Goal: Information Seeking & Learning: Understand process/instructions

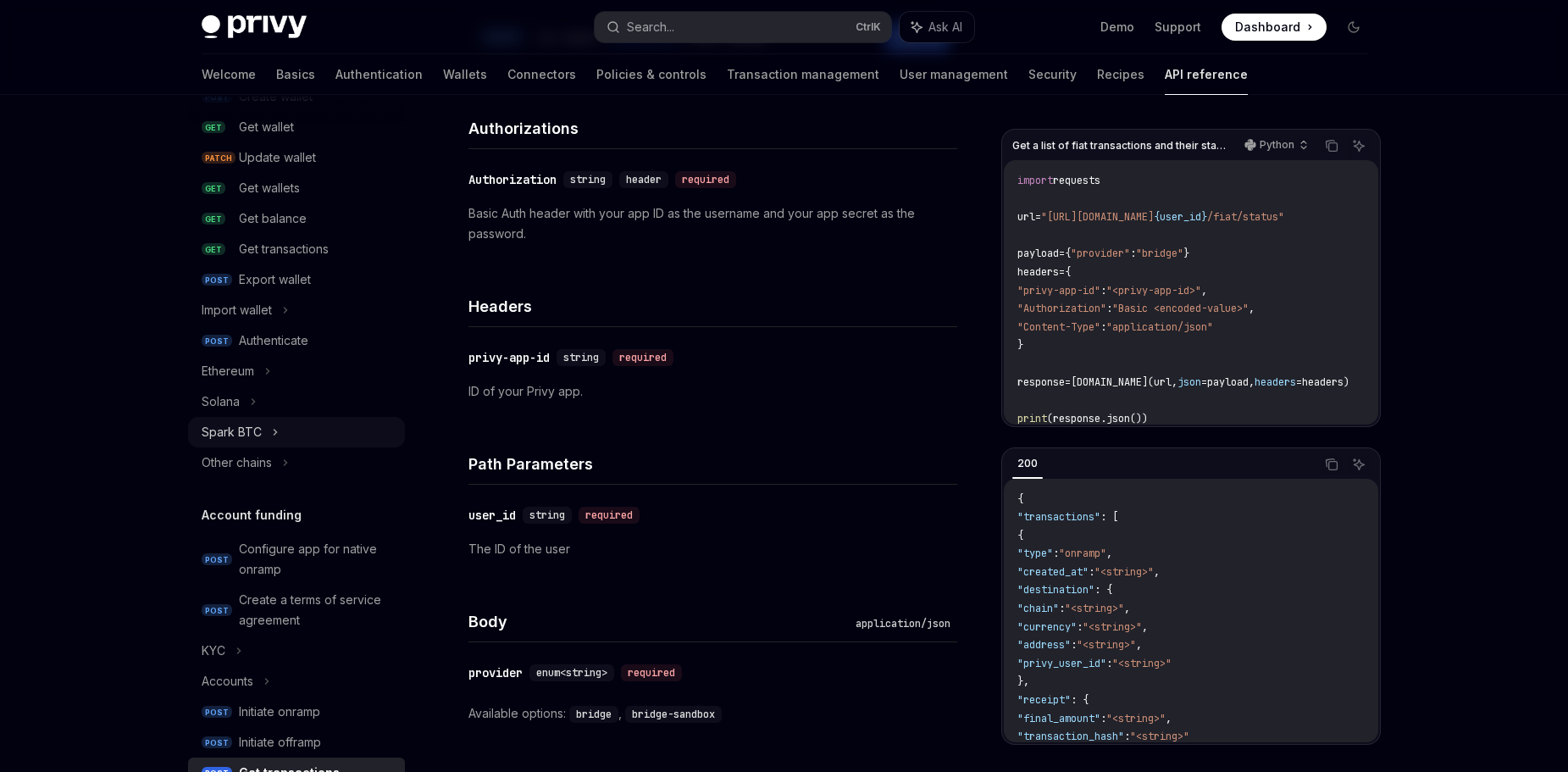
scroll to position [132, 0]
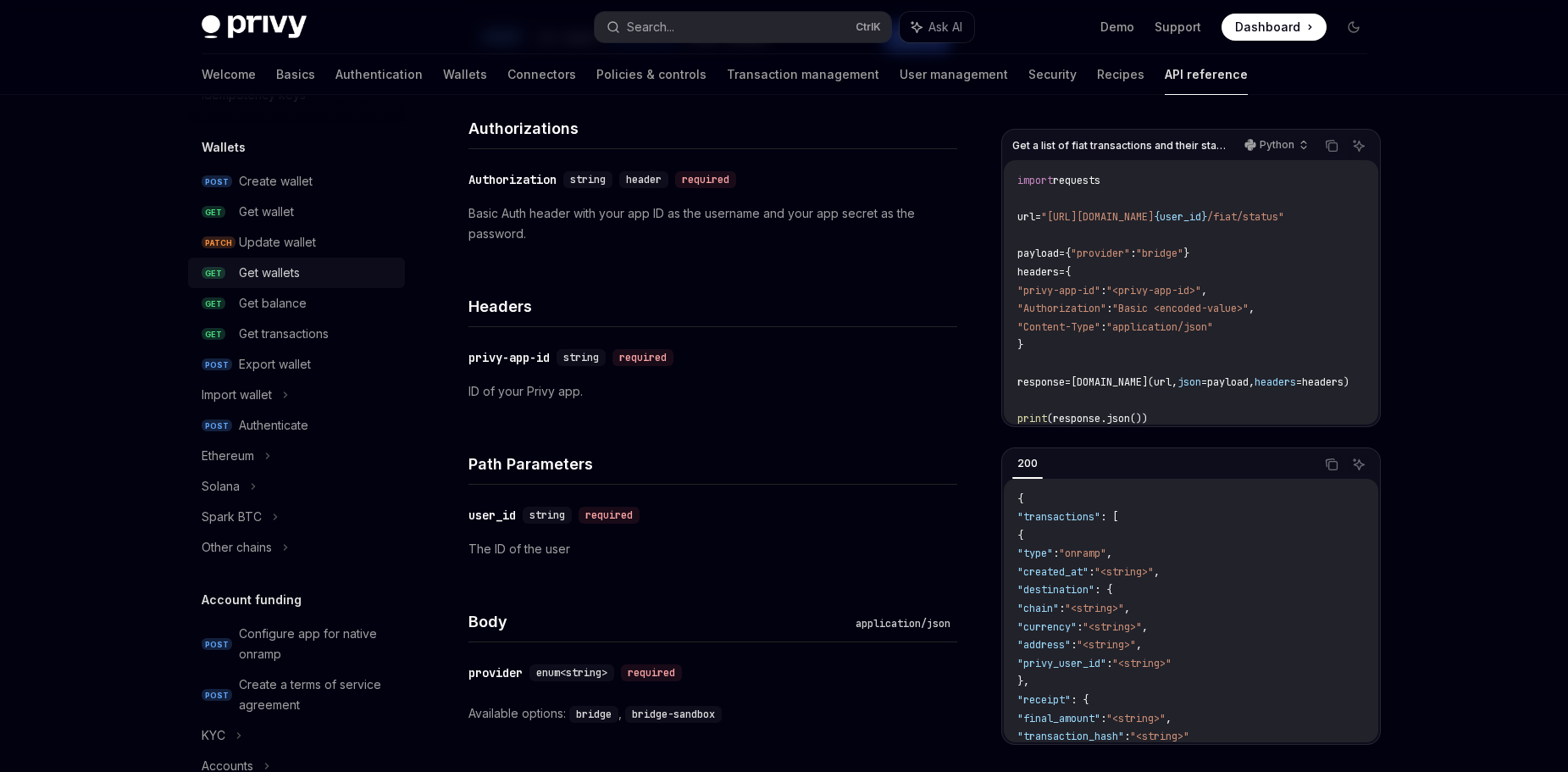
click at [308, 282] on div "Get wallets" at bounding box center [316, 273] width 156 height 20
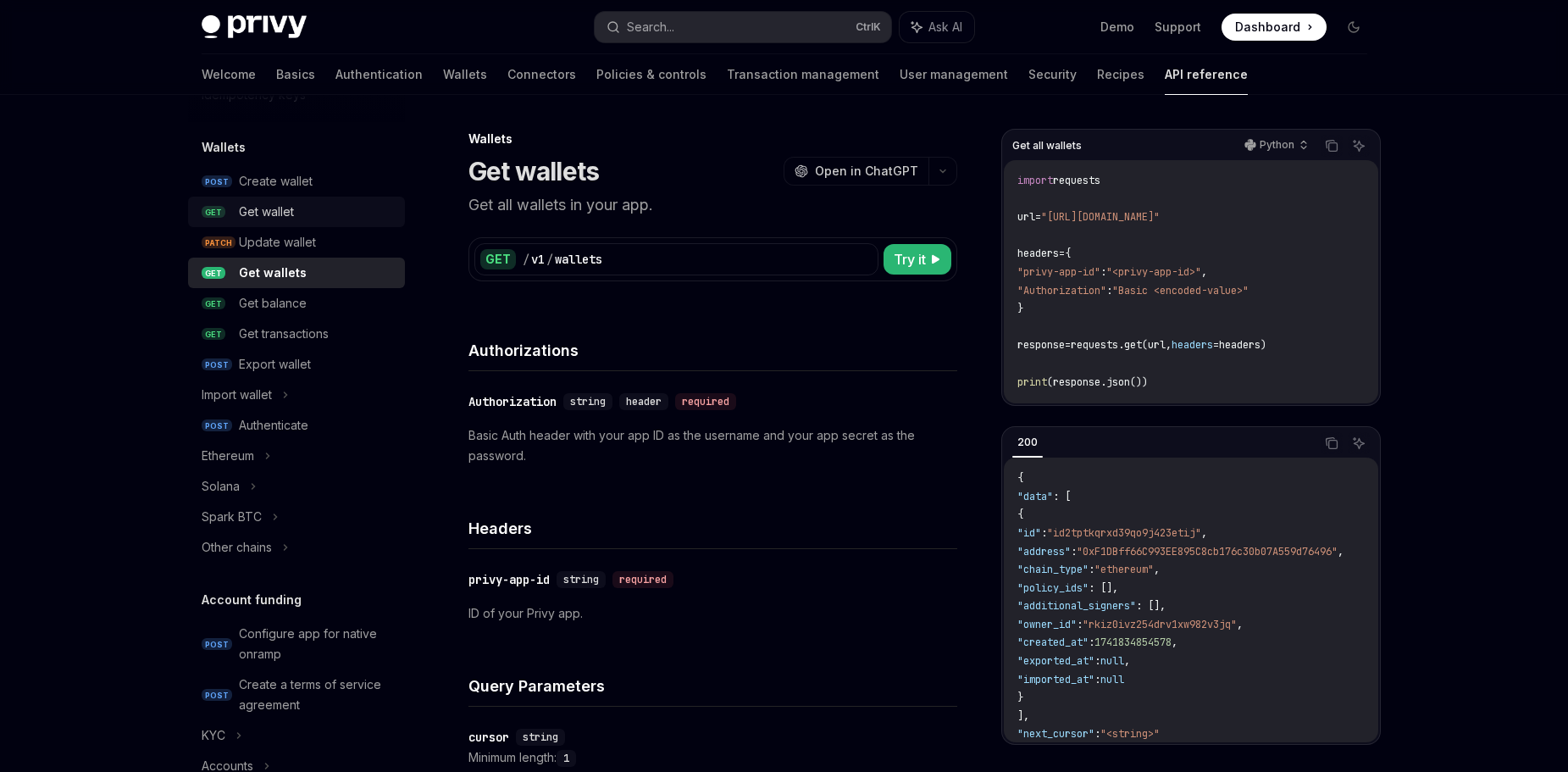
click at [307, 216] on div "Get wallet" at bounding box center [316, 212] width 156 height 20
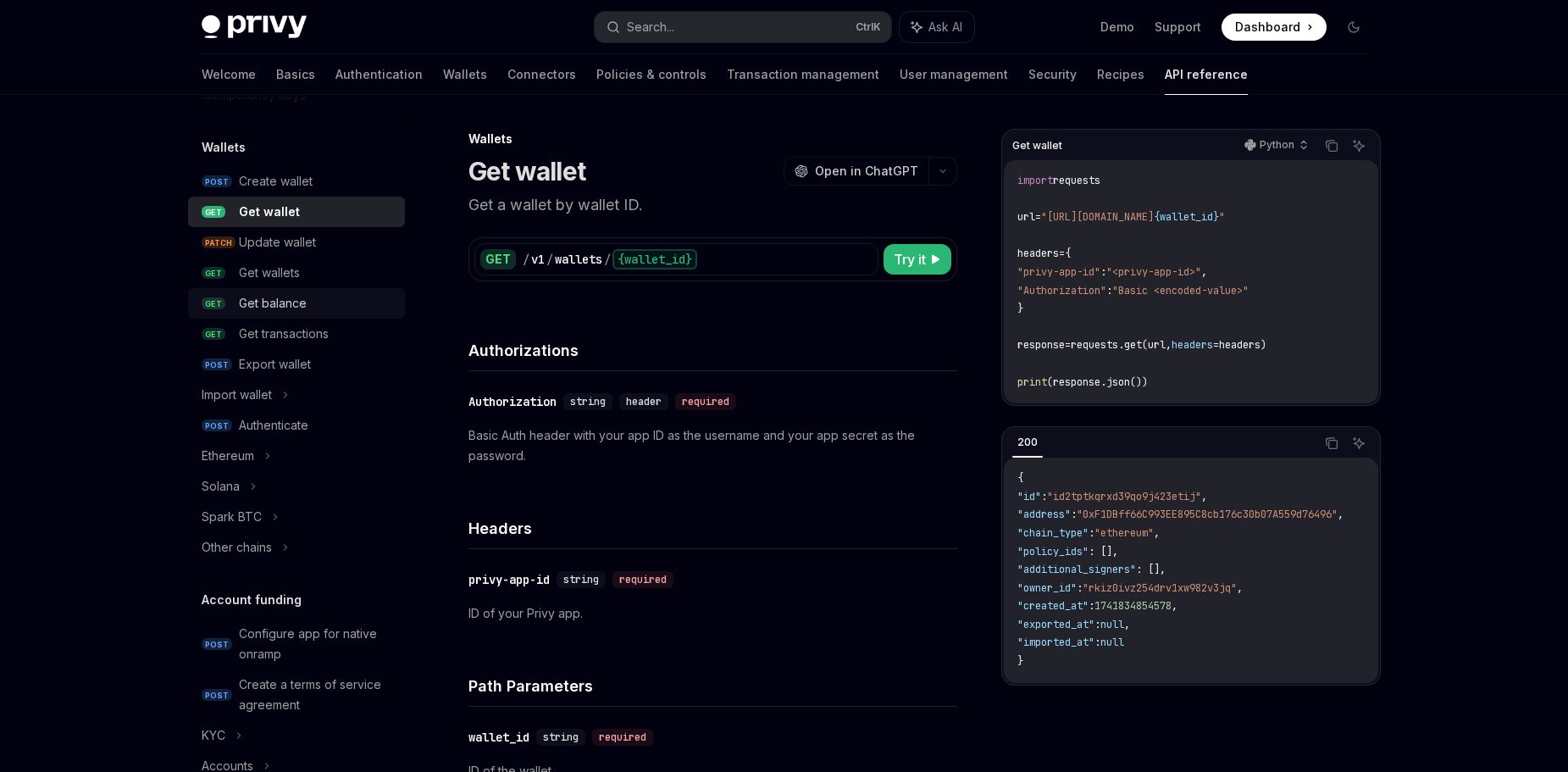
click at [299, 305] on div "Get balance" at bounding box center [273, 304] width 68 height 20
type textarea "*"
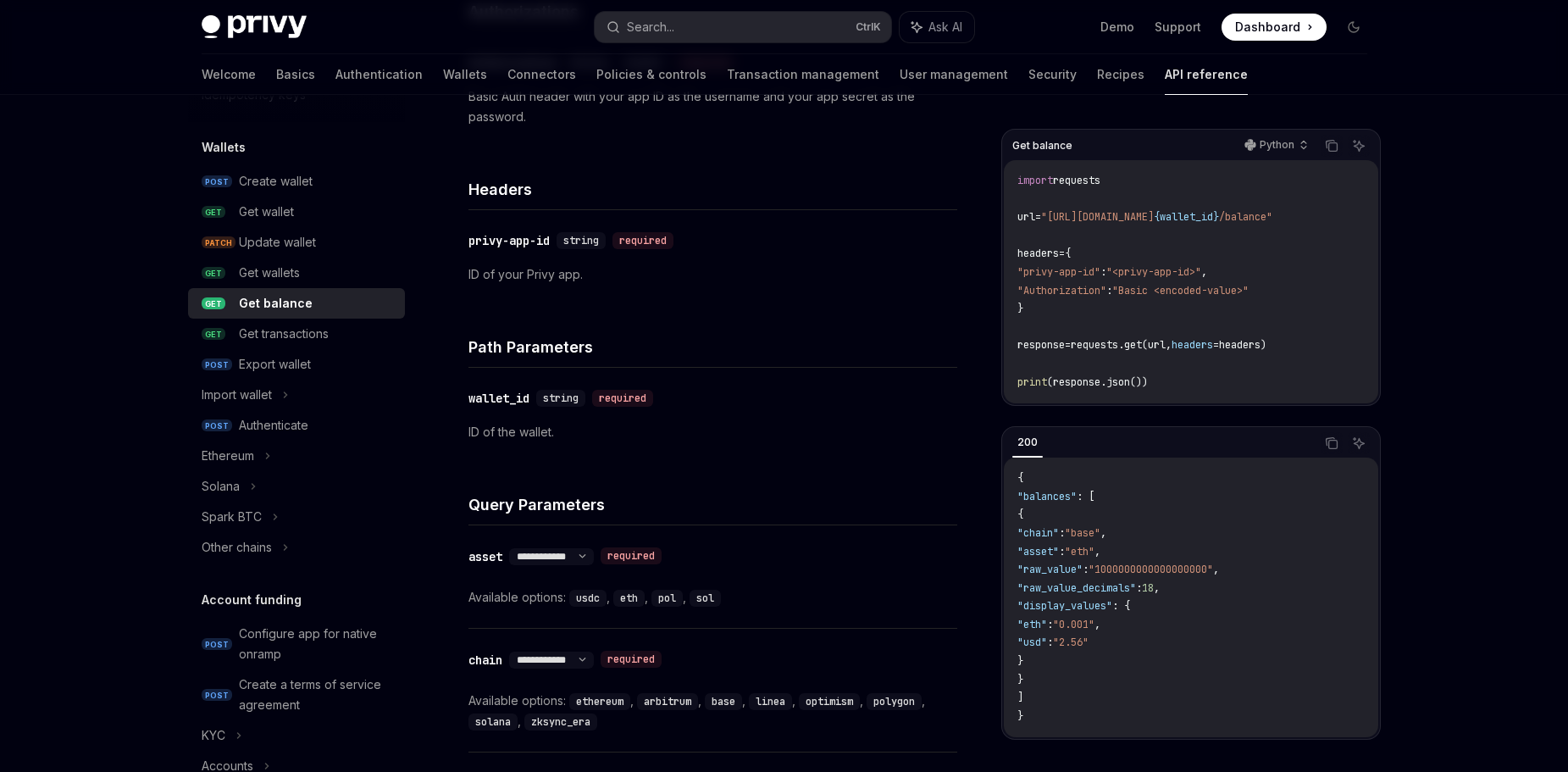
scroll to position [508, 0]
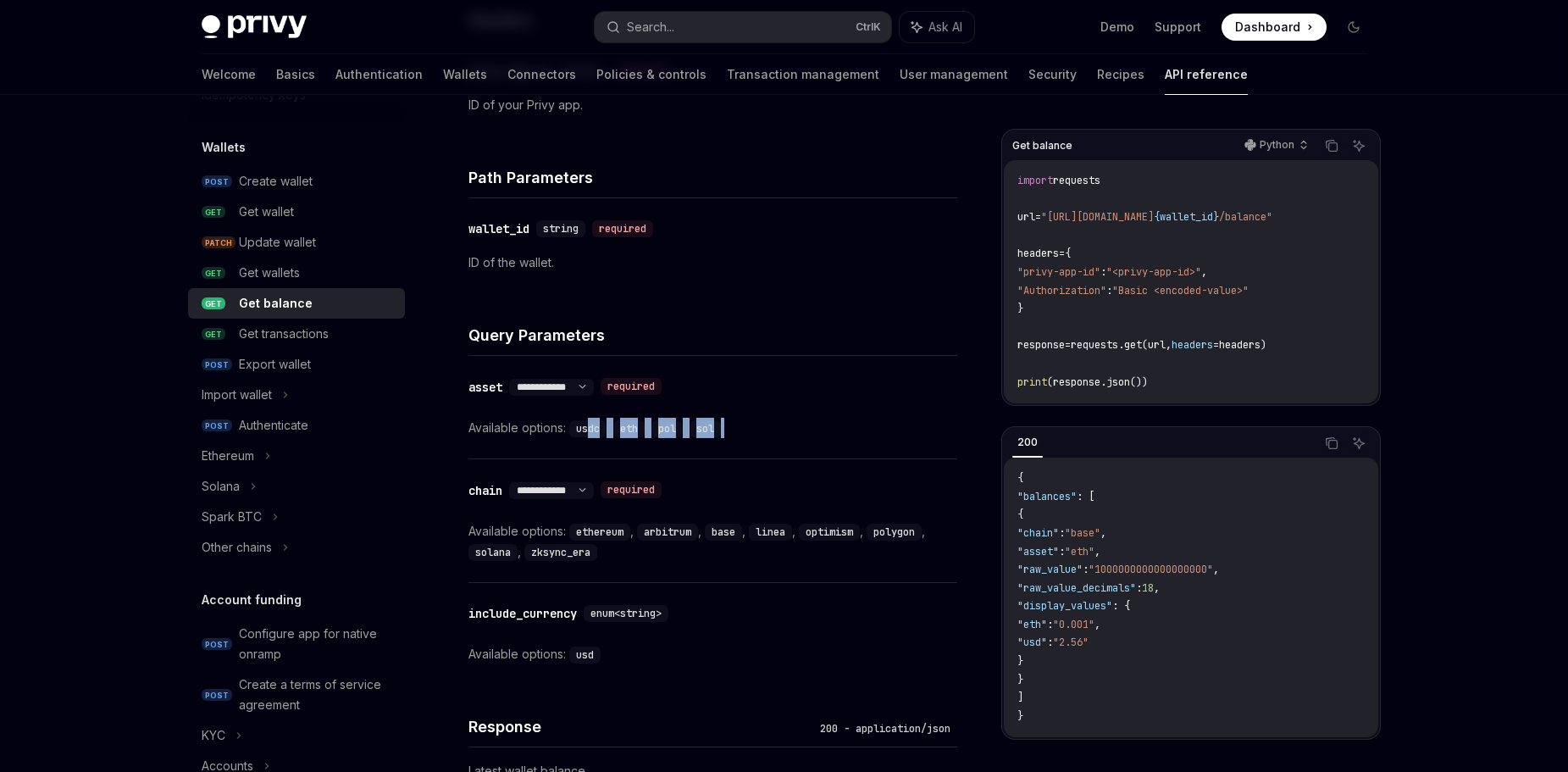
drag, startPoint x: 587, startPoint y: 426, endPoint x: 736, endPoint y: 430, distance: 149.1
click at [736, 430] on div "Available options: usdc , eth , pol , sol" at bounding box center [713, 428] width 489 height 20
click at [752, 466] on div "**********" at bounding box center [713, 521] width 489 height 123
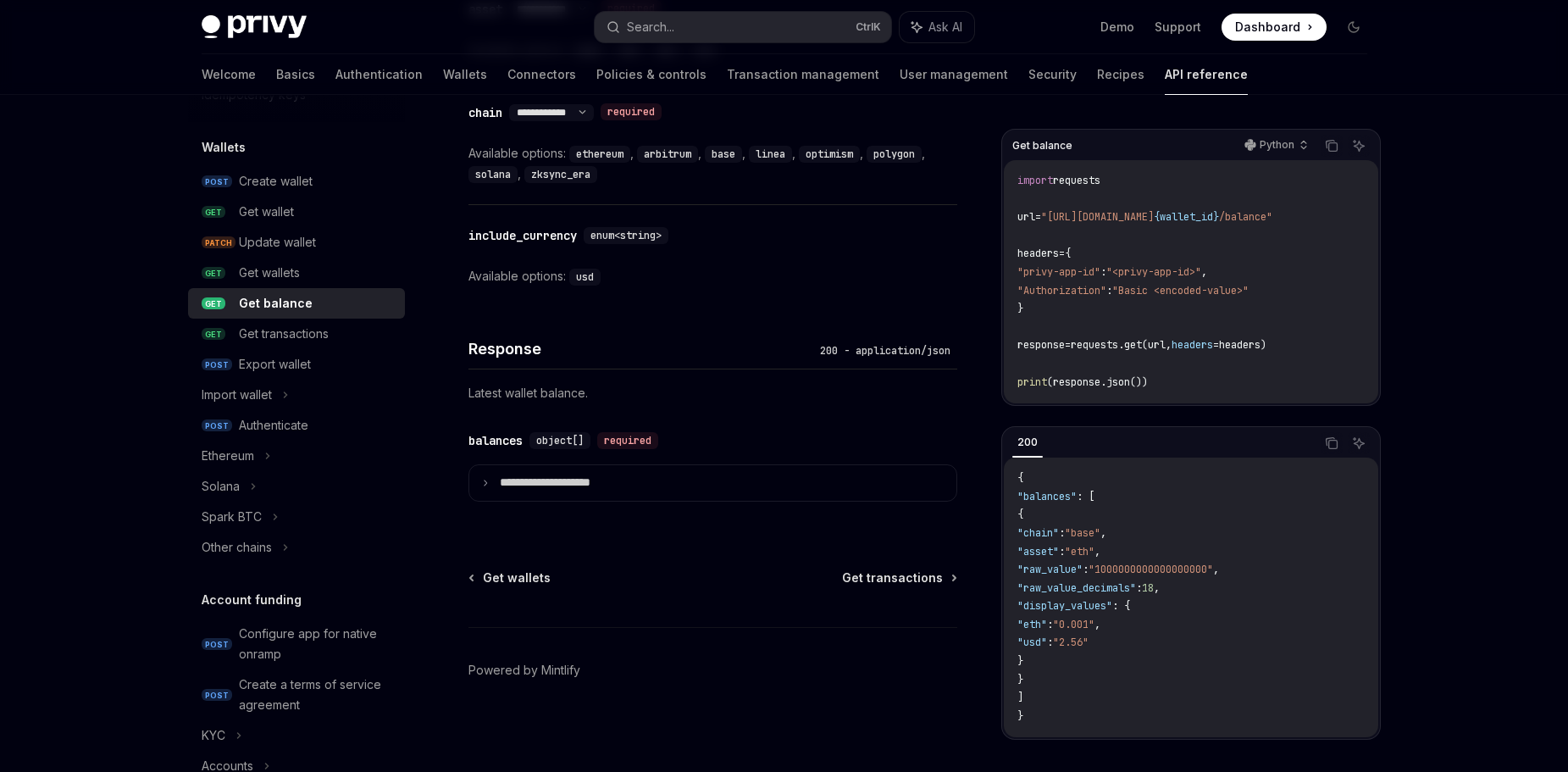
scroll to position [632, 0]
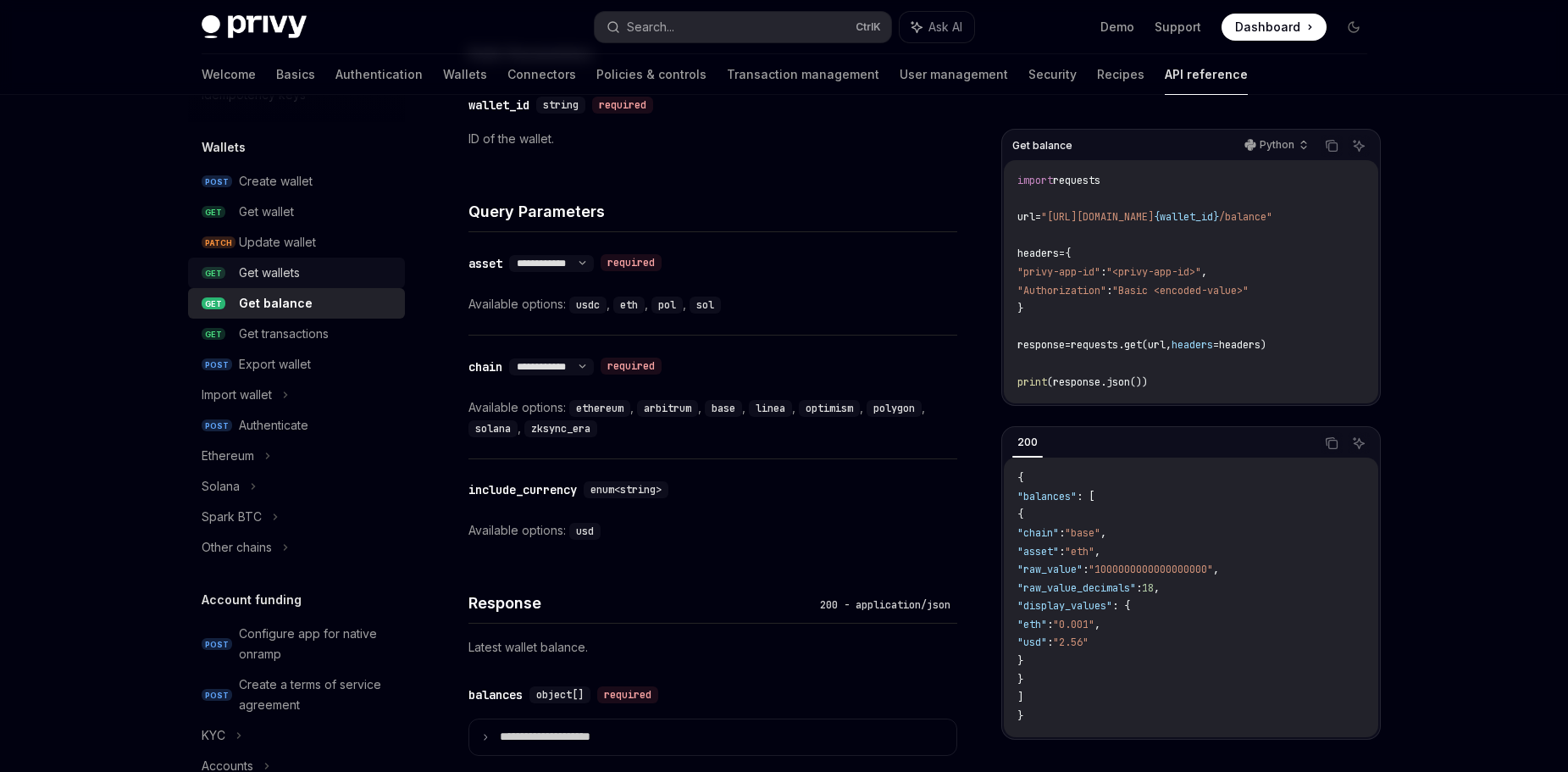
click at [300, 270] on div "Get wallets" at bounding box center [270, 273] width 61 height 20
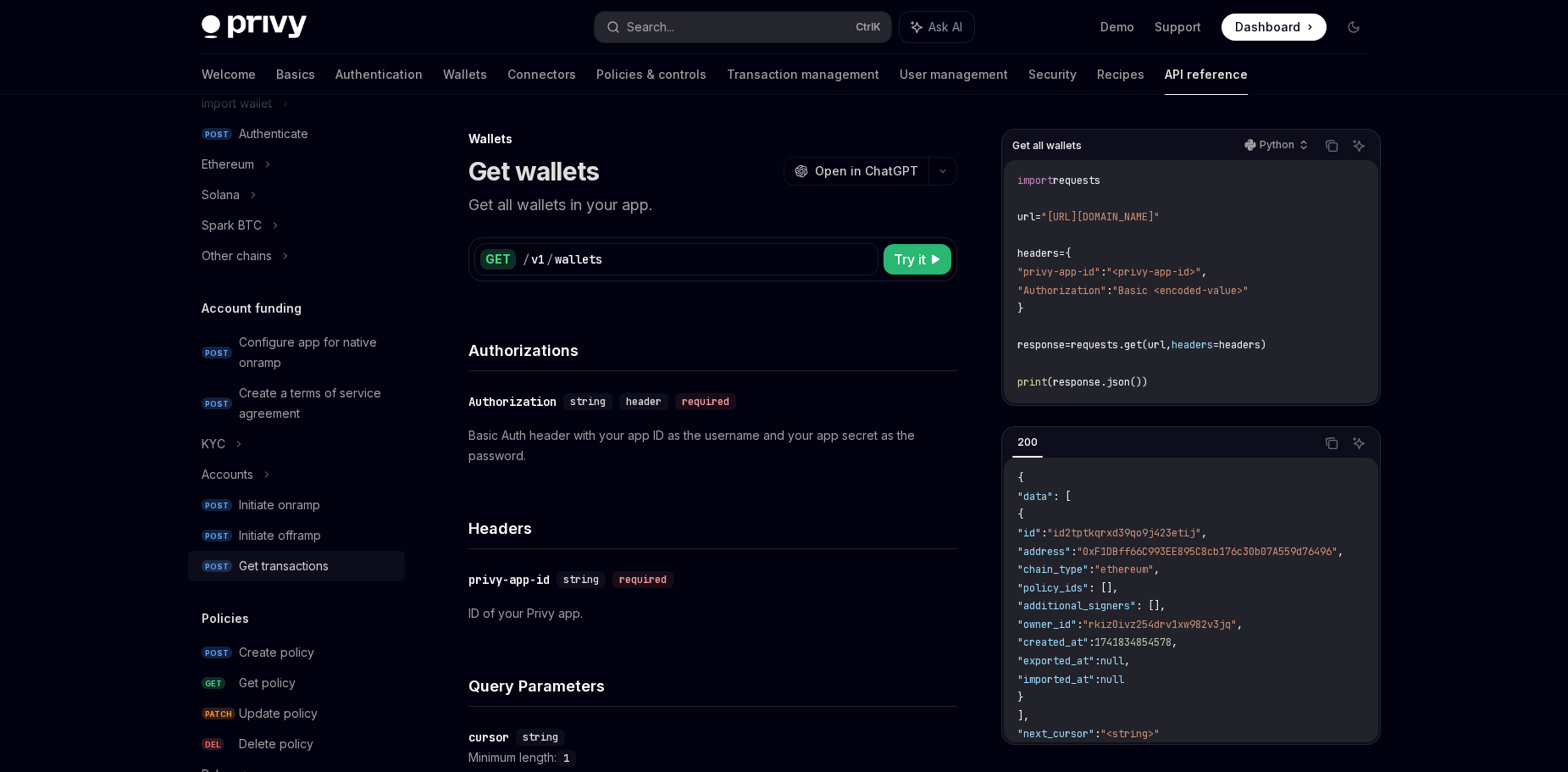
scroll to position [339, 0]
